Goal: Task Accomplishment & Management: Use online tool/utility

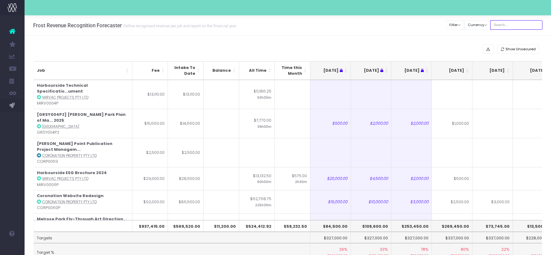
click at [506, 24] on input "text" at bounding box center [516, 25] width 52 height 10
type input "[PERSON_NAME]"
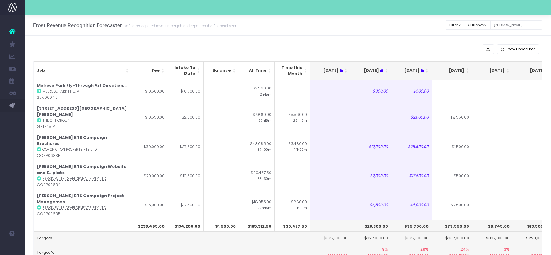
click at [467, 72] on th "[DATE]" at bounding box center [452, 70] width 41 height 19
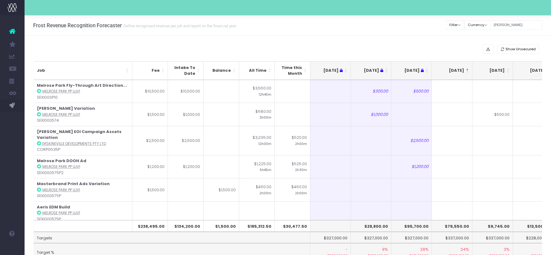
click at [467, 72] on th "[DATE]" at bounding box center [452, 70] width 41 height 19
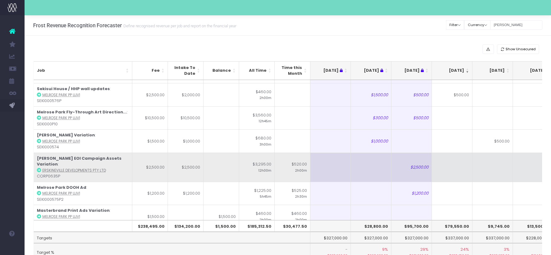
scroll to position [304, 0]
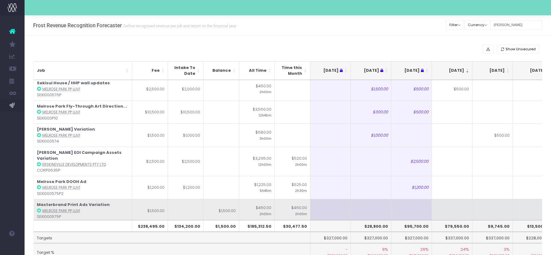
click at [444, 199] on td at bounding box center [452, 210] width 41 height 23
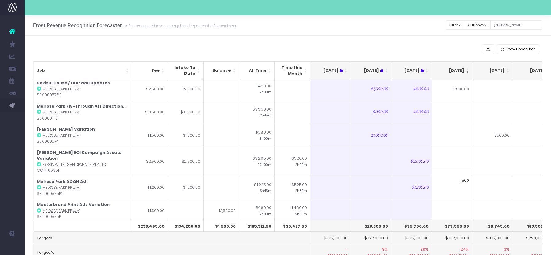
type input "1500"
click at [451, 222] on td at bounding box center [452, 233] width 41 height 23
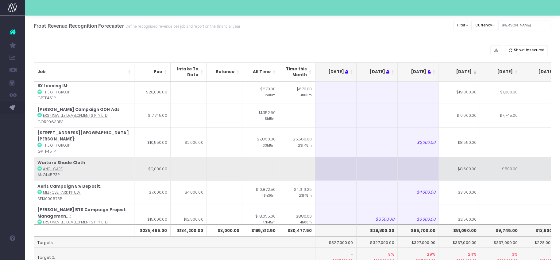
scroll to position [24, 0]
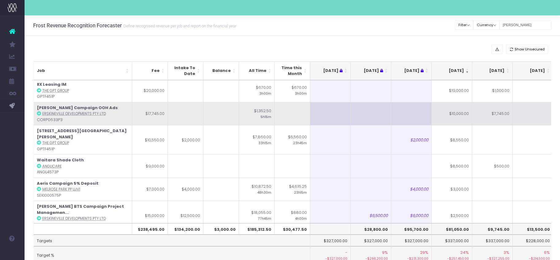
click at [455, 117] on td "$10,000.00" at bounding box center [452, 113] width 41 height 23
type input "$10,000.00"
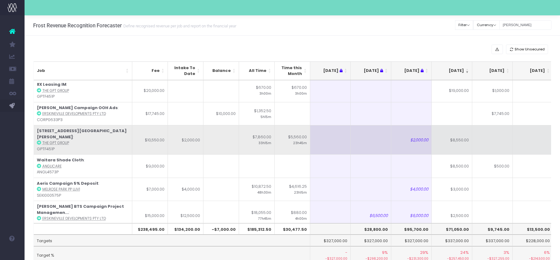
click at [497, 143] on td at bounding box center [492, 139] width 41 height 29
click at [454, 146] on td "$8,550.00" at bounding box center [452, 139] width 41 height 29
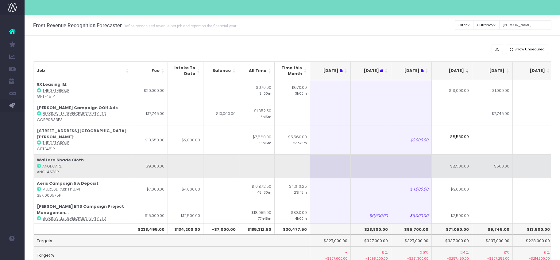
click at [461, 159] on td "$8,500.00" at bounding box center [452, 165] width 41 height 23
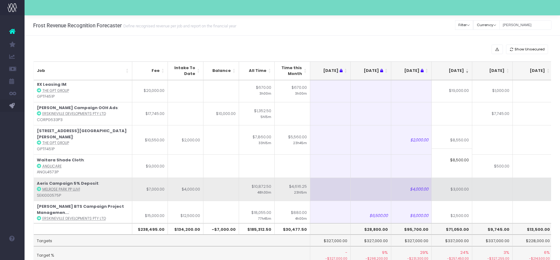
click at [463, 180] on td "$3,000.00" at bounding box center [452, 188] width 41 height 23
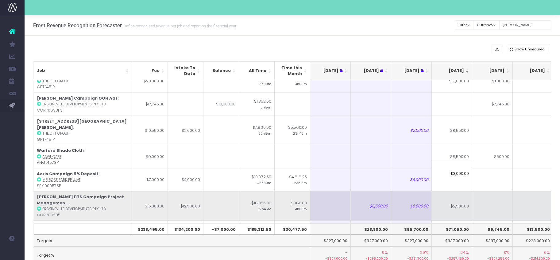
scroll to position [34, 0]
click at [464, 194] on td "$2,500.00" at bounding box center [452, 204] width 41 height 29
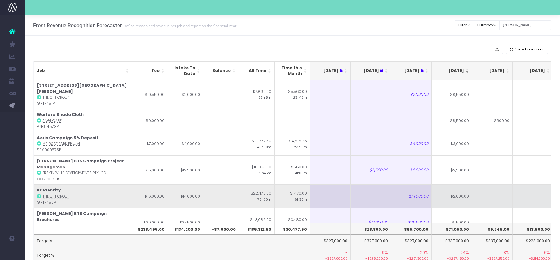
click at [451, 193] on td "$2,000.00" at bounding box center [452, 195] width 41 height 23
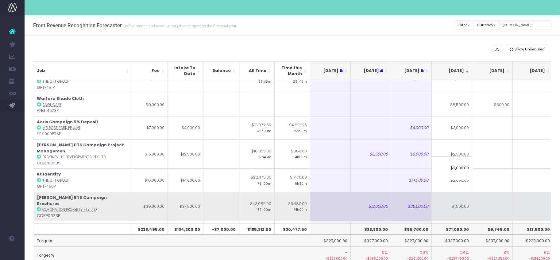
scroll to position [94, 0]
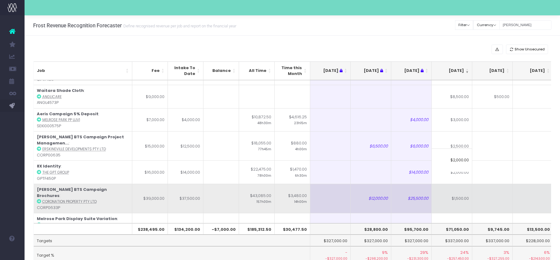
click at [452, 183] on td "$1,500.00" at bounding box center [452, 197] width 41 height 29
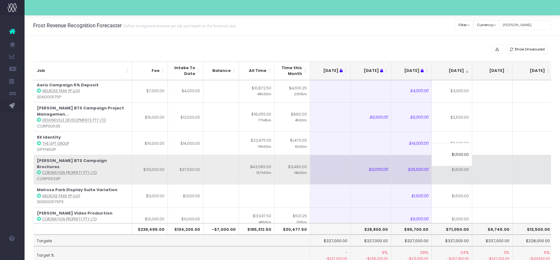
scroll to position [127, 0]
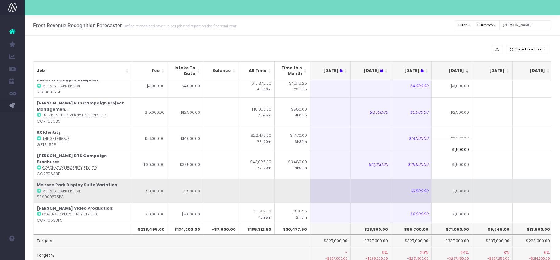
click at [455, 179] on td "$1,500.00" at bounding box center [452, 190] width 41 height 23
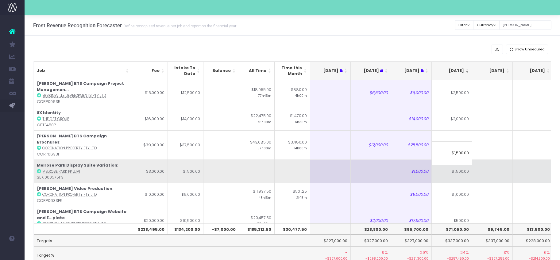
scroll to position [147, 0]
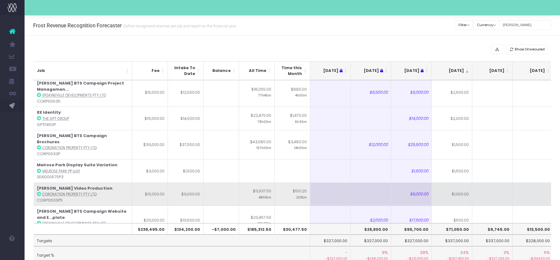
click at [453, 182] on td "$1,000.00" at bounding box center [452, 193] width 41 height 23
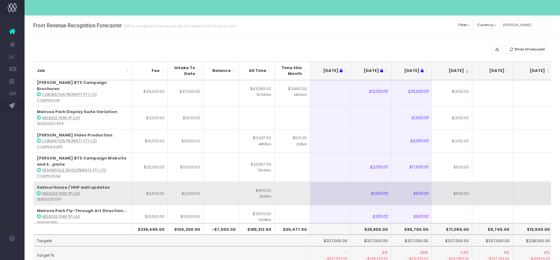
click at [454, 181] on td "$500.00" at bounding box center [452, 192] width 41 height 23
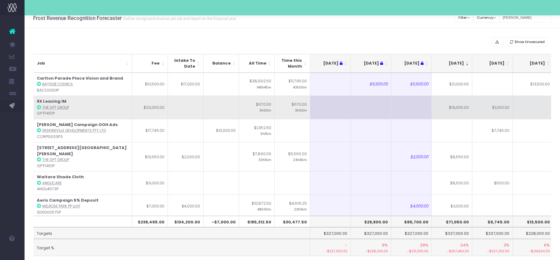
scroll to position [0, 0]
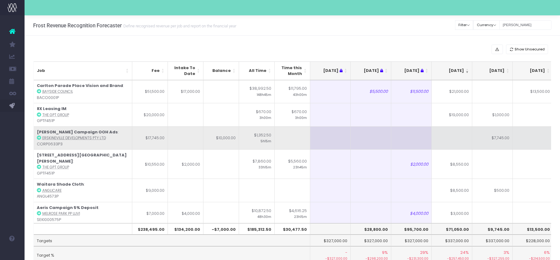
click at [492, 139] on td "$7,745.00" at bounding box center [492, 137] width 41 height 23
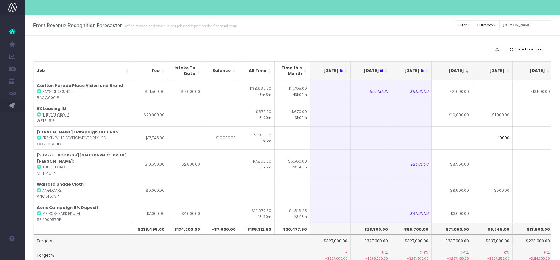
type input "10000"
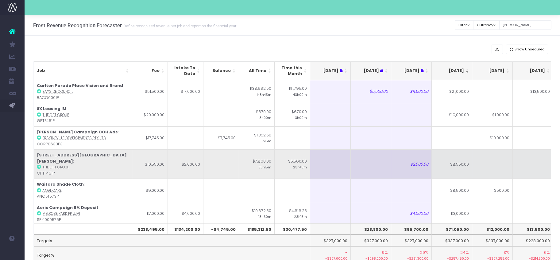
click at [512, 163] on td at bounding box center [492, 163] width 41 height 29
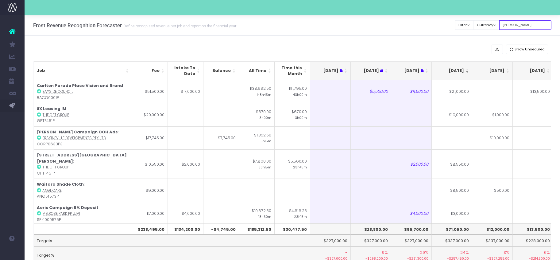
drag, startPoint x: 529, startPoint y: 24, endPoint x: 458, endPoint y: 20, distance: 71.0
click at [458, 19] on div "Frost Revenue Recognition Forecaster Define recognised revenue per job and repo…" at bounding box center [292, 25] width 535 height 20
